Goal: Task Accomplishment & Management: Manage account settings

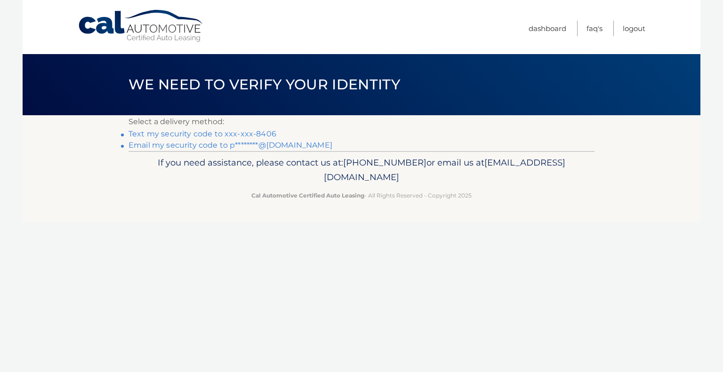
click at [259, 132] on link "Text my security code to xxx-xxx-8406" at bounding box center [203, 134] width 148 height 9
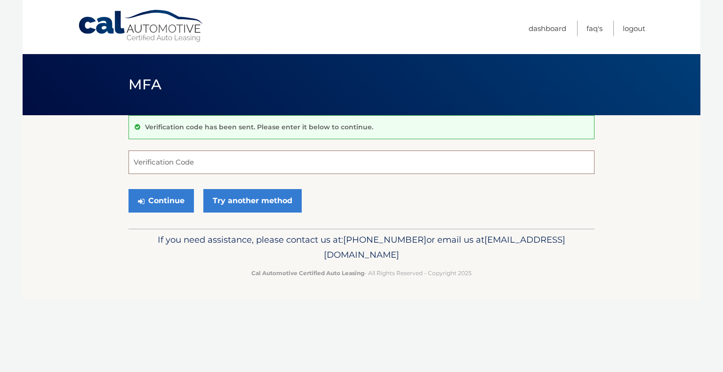
click at [204, 162] on input "Verification Code" at bounding box center [362, 163] width 466 height 24
type input "895292"
click at [171, 191] on button "Continue" at bounding box center [161, 201] width 65 height 24
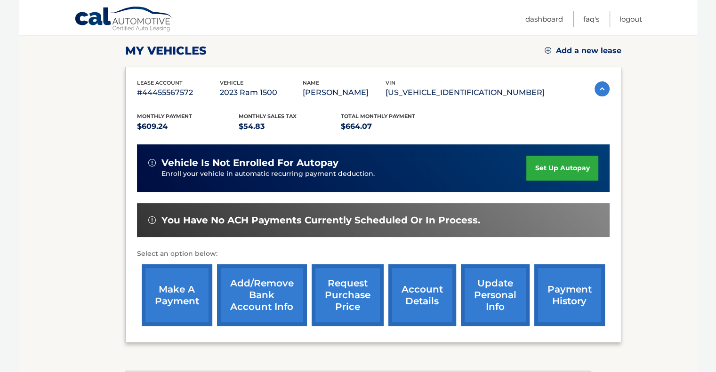
scroll to position [134, 0]
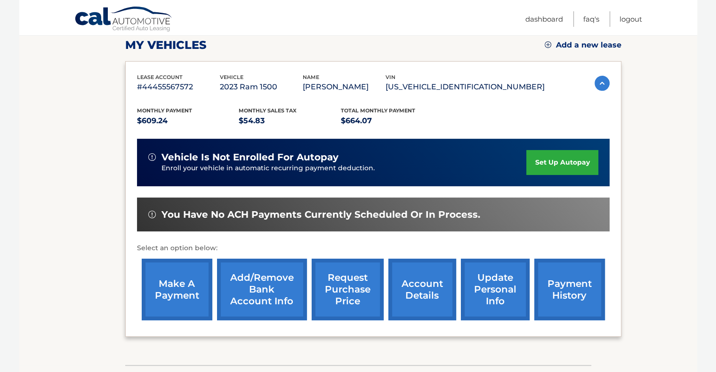
click at [173, 286] on link "make a payment" at bounding box center [177, 290] width 71 height 62
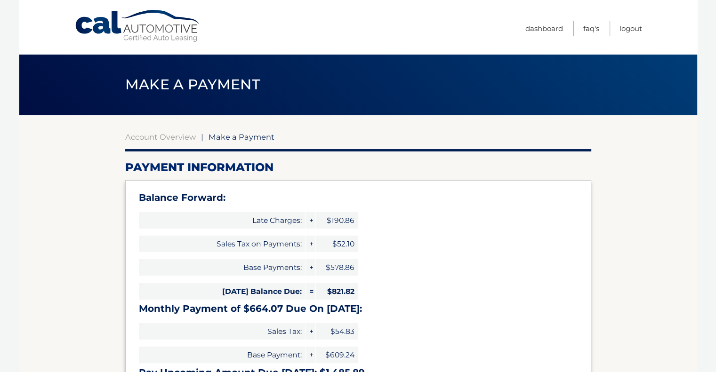
select select "NGM2OWMzYzYtMzc5Yi00ZTJiLTg0MDMtYTcwNmJmYTM3ZWVj"
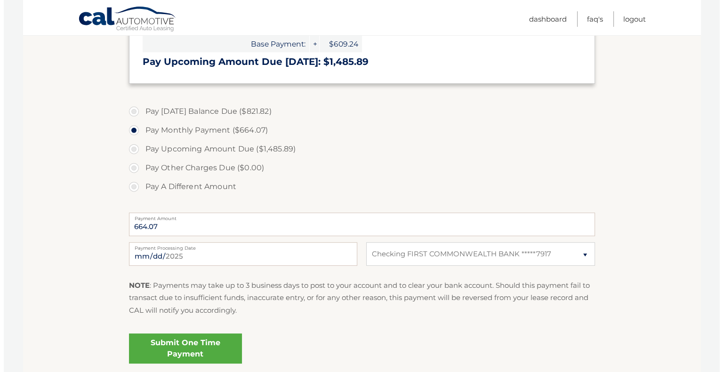
scroll to position [318, 0]
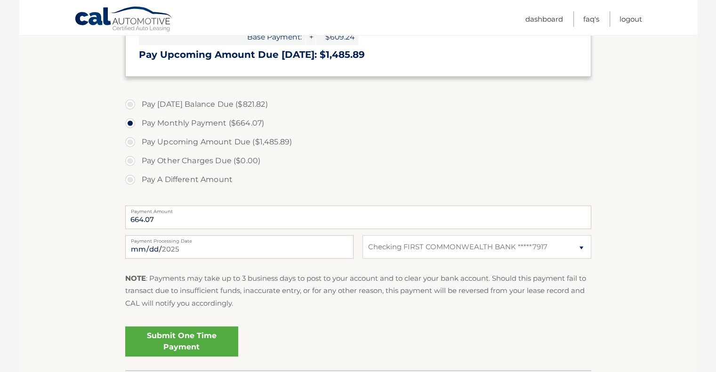
click at [185, 337] on link "Submit One Time Payment" at bounding box center [181, 342] width 113 height 30
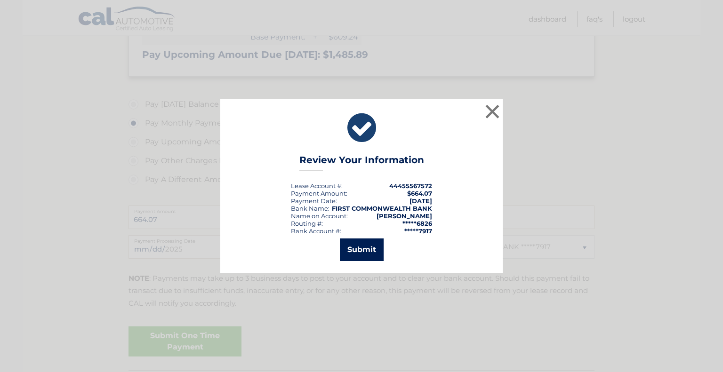
click at [360, 246] on button "Submit" at bounding box center [362, 250] width 44 height 23
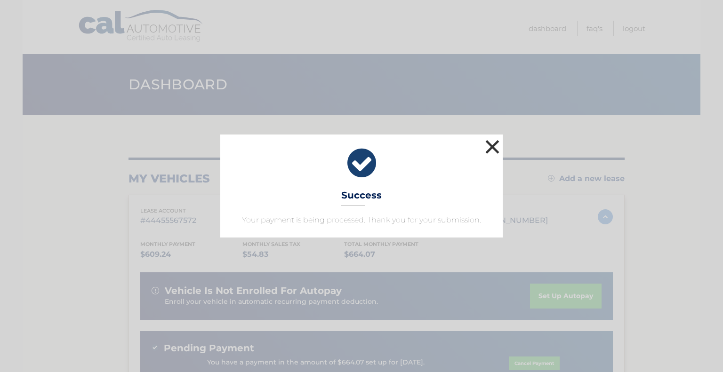
click at [494, 143] on button "×" at bounding box center [492, 147] width 19 height 19
